Goal: Task Accomplishment & Management: Use online tool/utility

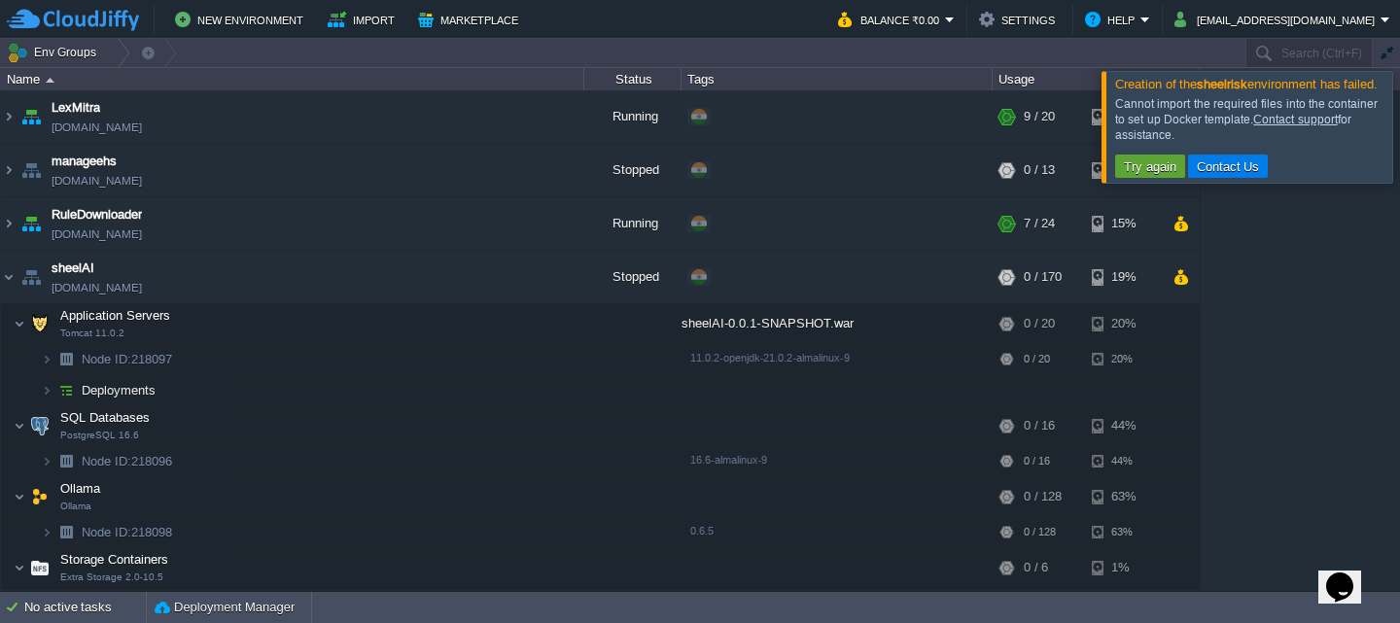
scroll to position [34, 0]
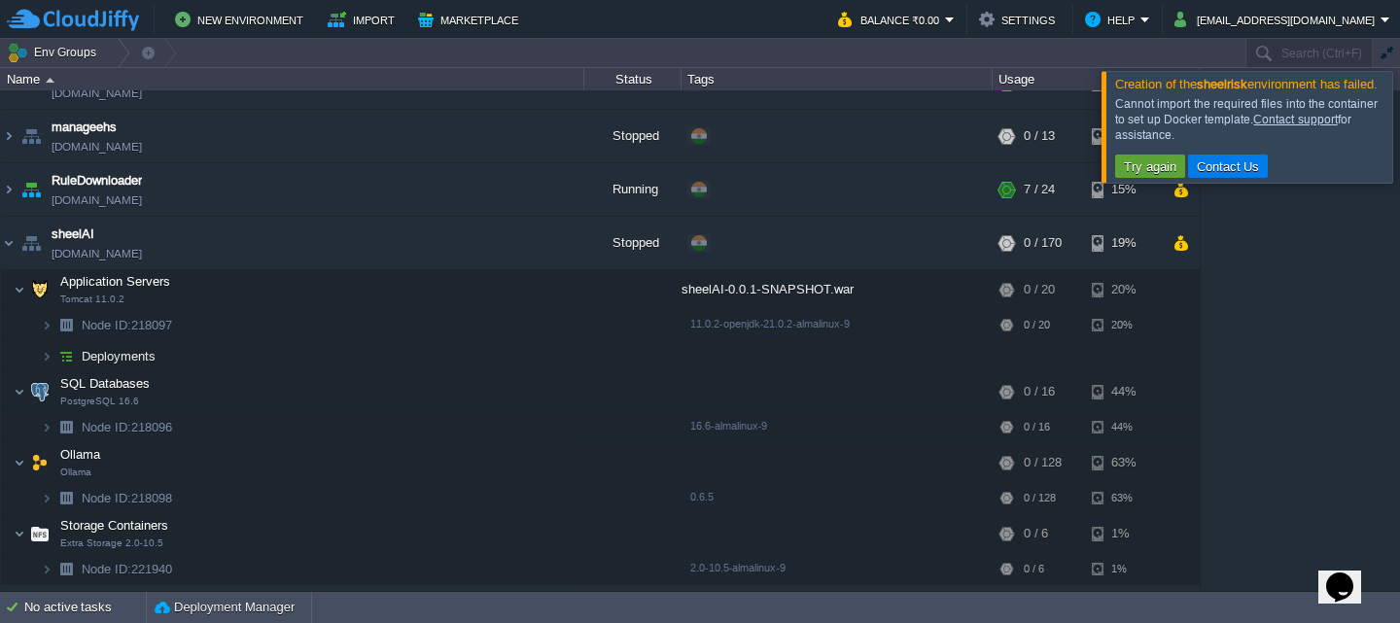
click at [1399, 146] on div at bounding box center [1423, 126] width 0 height 111
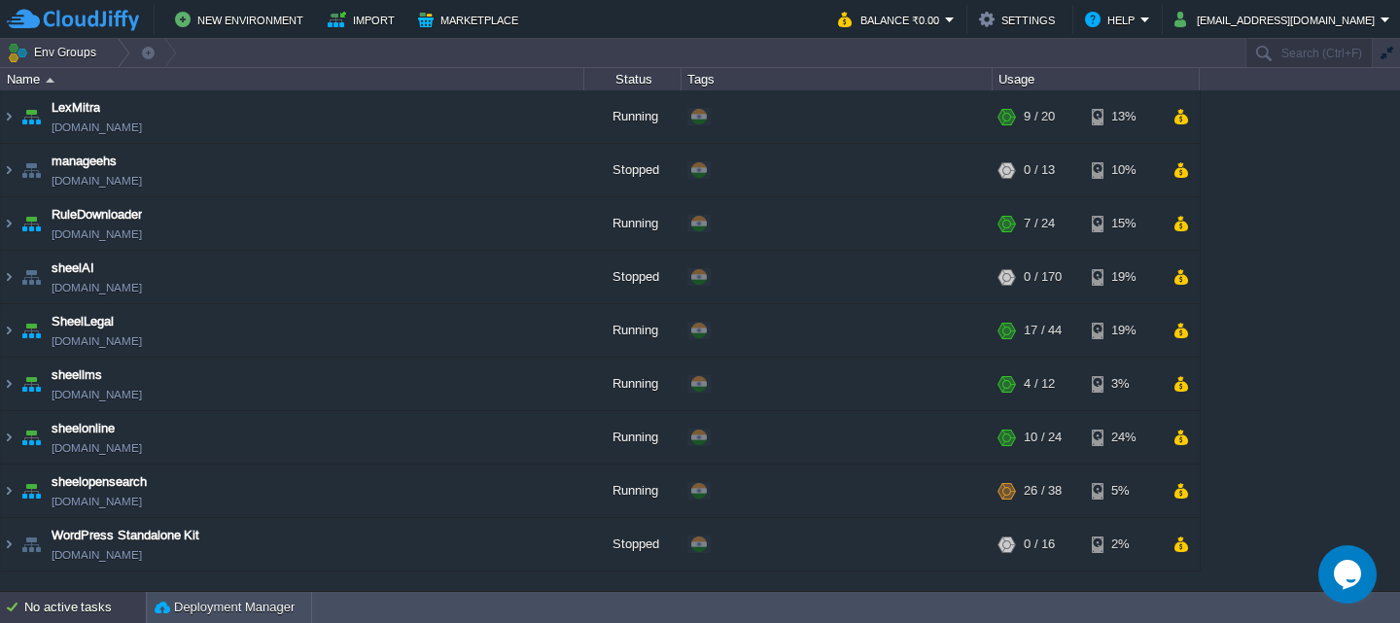
click at [45, 612] on div "No active tasks" at bounding box center [85, 607] width 122 height 31
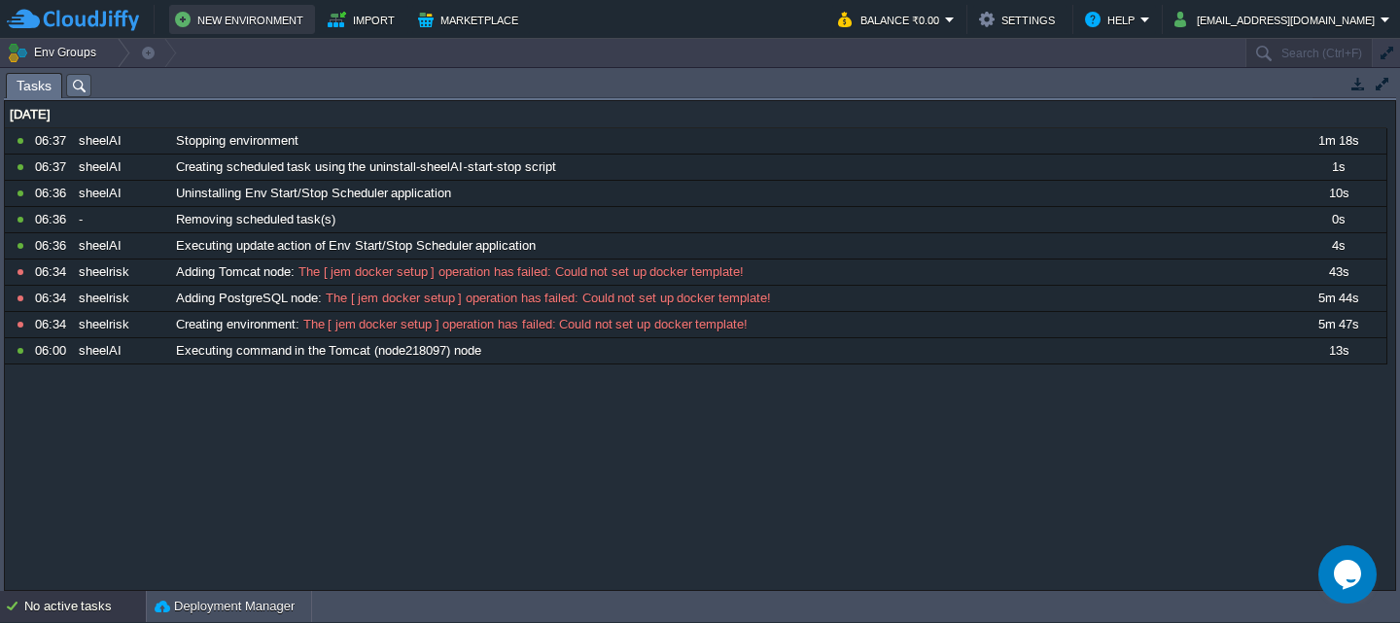
click at [218, 9] on button "New Environment" at bounding box center [242, 19] width 134 height 23
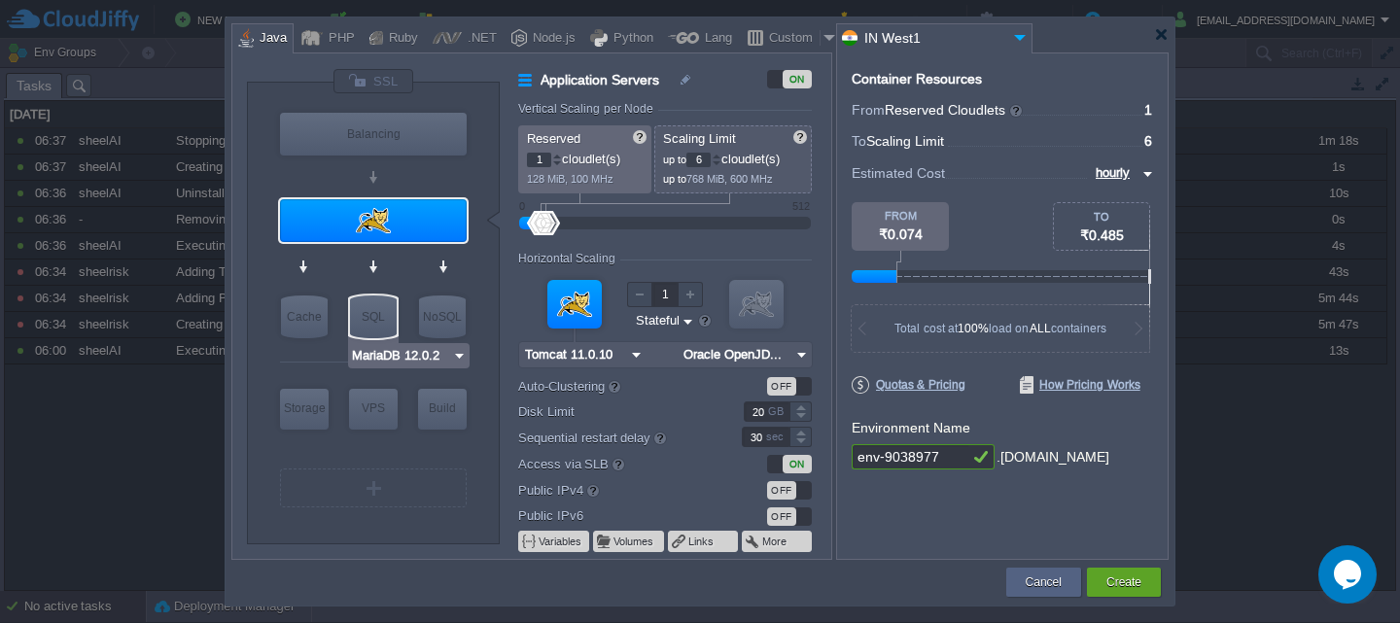
click at [454, 356] on img at bounding box center [459, 355] width 15 height 19
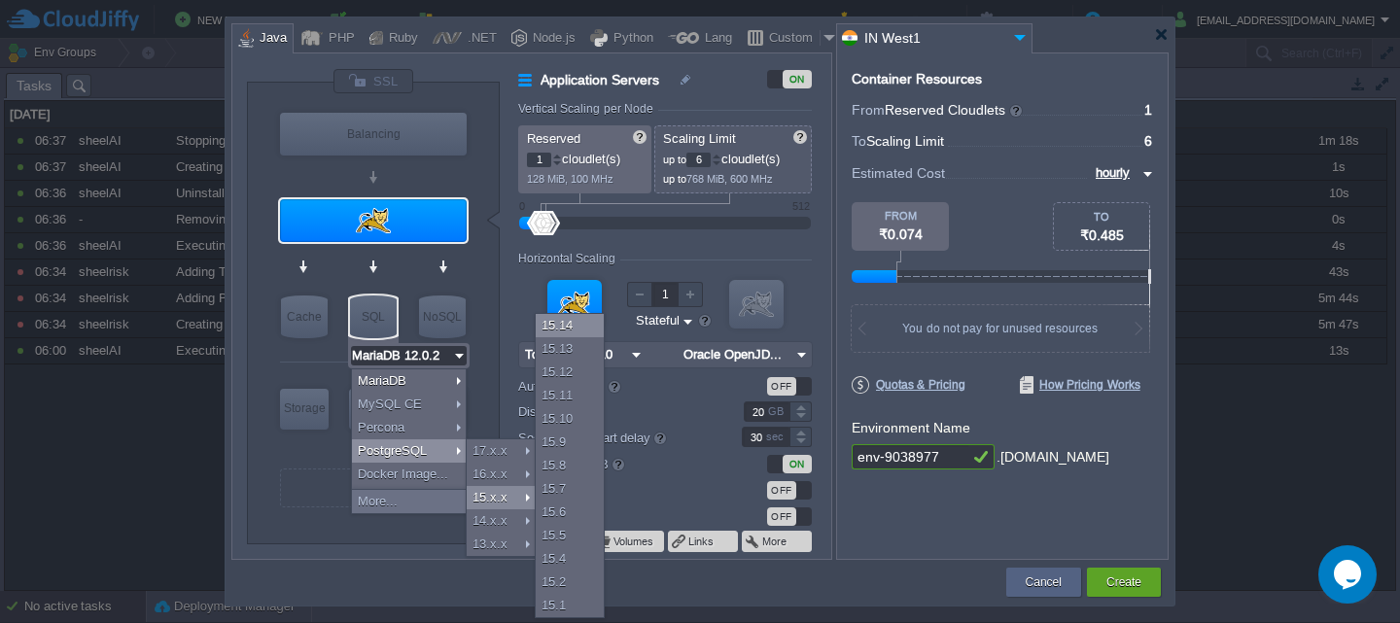
click at [550, 323] on div "15.14" at bounding box center [570, 325] width 68 height 23
type input "PostgreSQL 15.14"
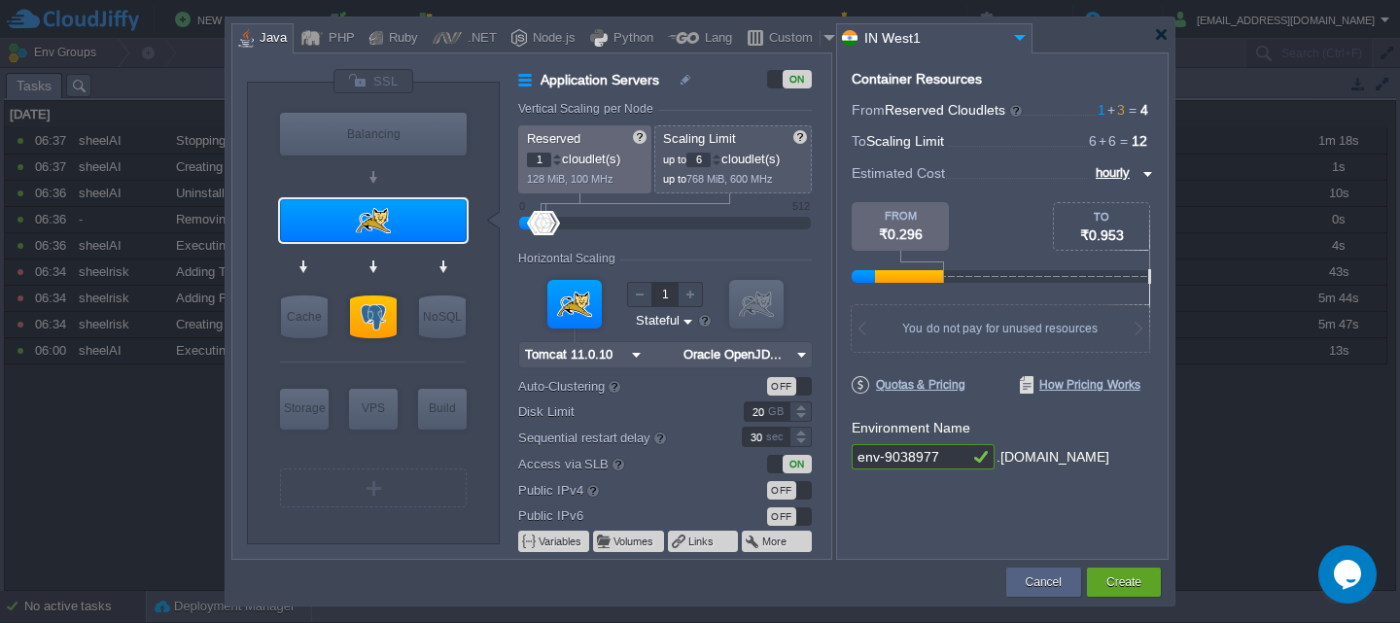
drag, startPoint x: 950, startPoint y: 448, endPoint x: 694, endPoint y: 449, distance: 255.6
click at [694, 449] on div "VM Balancing VM Application Servers VM Cache VM SQL VM NoSQL VM Storage VM VPS …" at bounding box center [699, 305] width 937 height 507
type input "sheelrisk"
click at [1144, 573] on div "Create" at bounding box center [1123, 582] width 45 height 29
